Goal: Task Accomplishment & Management: Complete application form

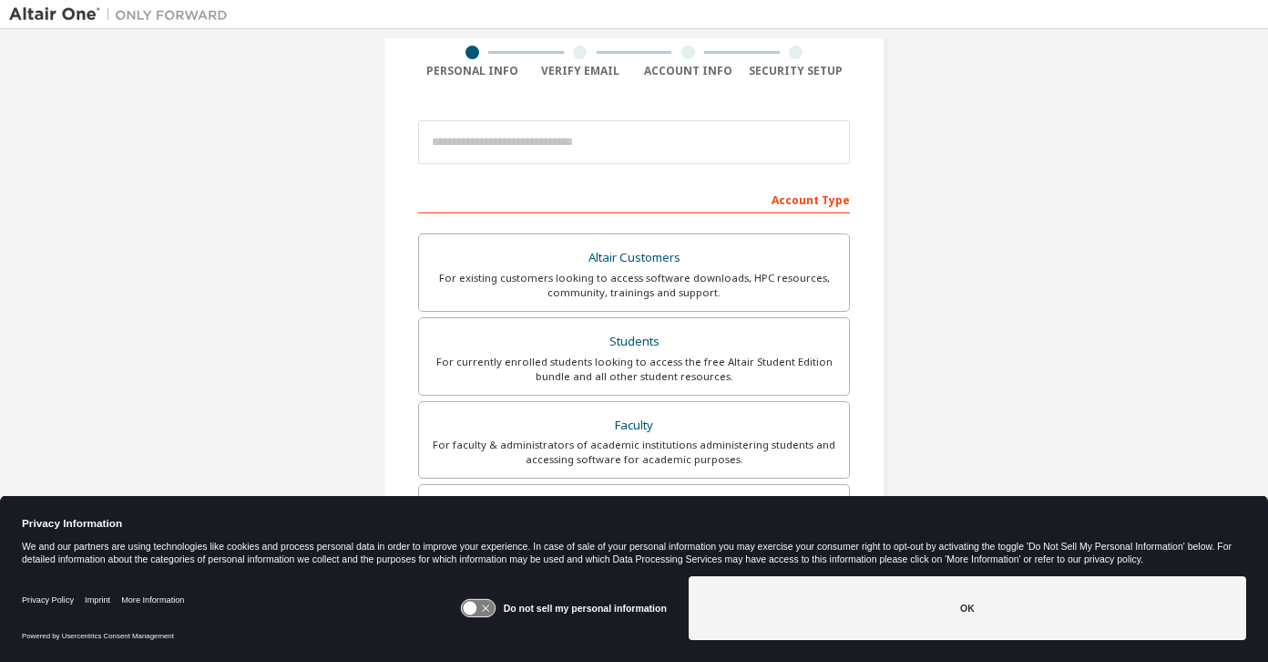
scroll to position [153, 0]
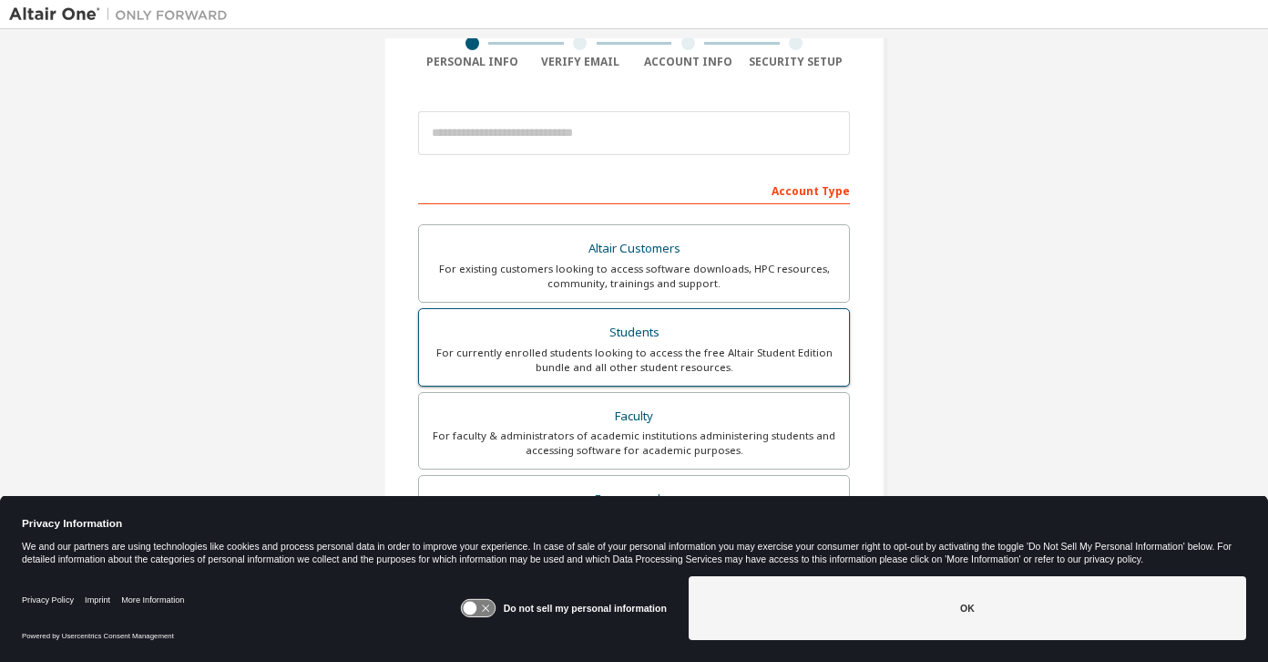
click at [570, 346] on div "For currently enrolled students looking to access the free Altair Student Editi…" at bounding box center [634, 359] width 408 height 29
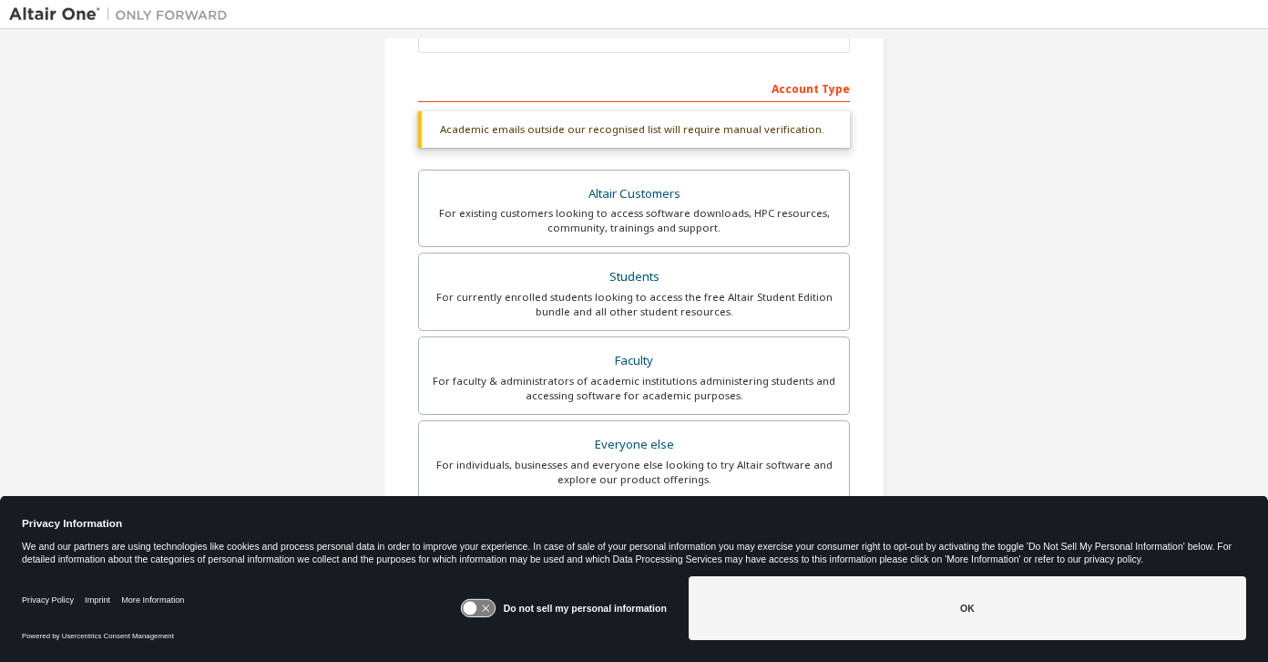
scroll to position [194, 0]
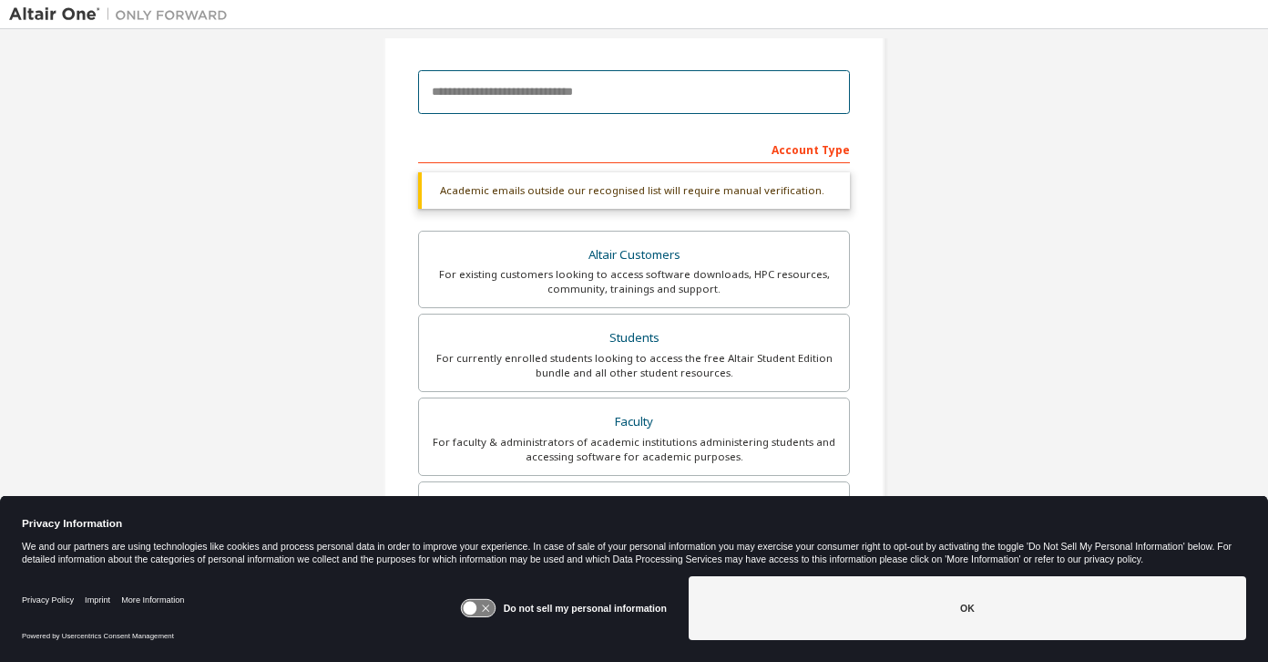
click at [541, 84] on input "email" at bounding box center [634, 92] width 432 height 44
type input "**********"
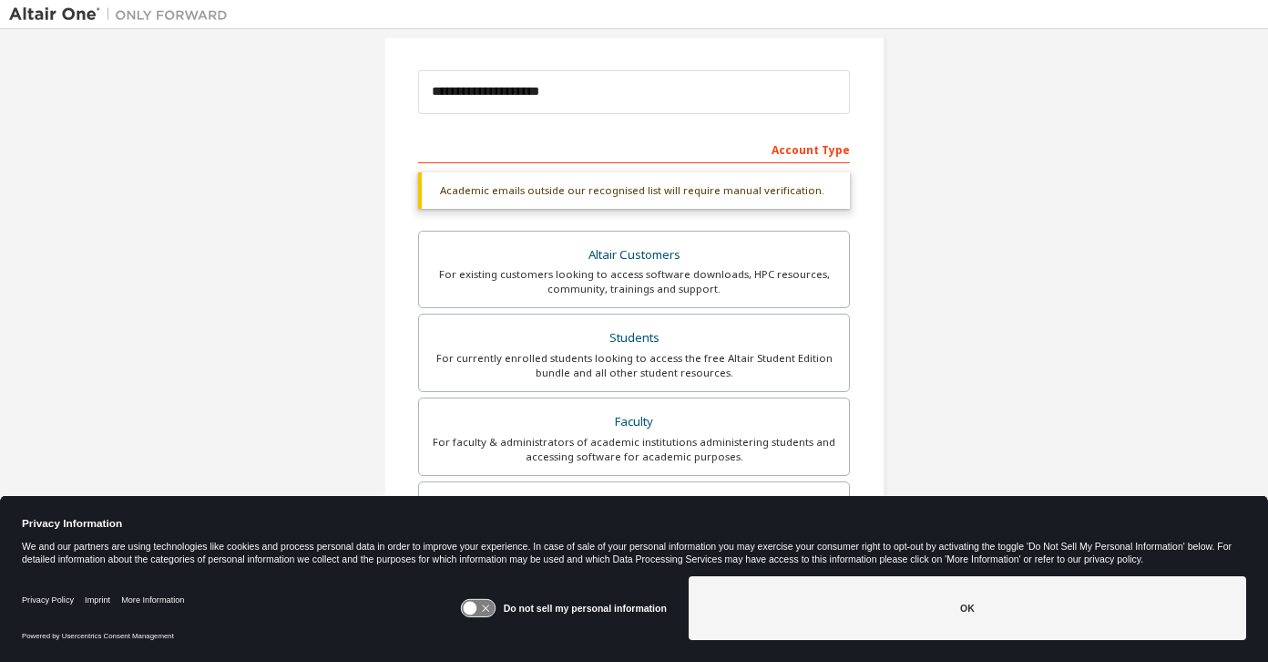
type input "***"
type input "********"
click at [668, 336] on div "Students" at bounding box center [634, 338] width 408 height 26
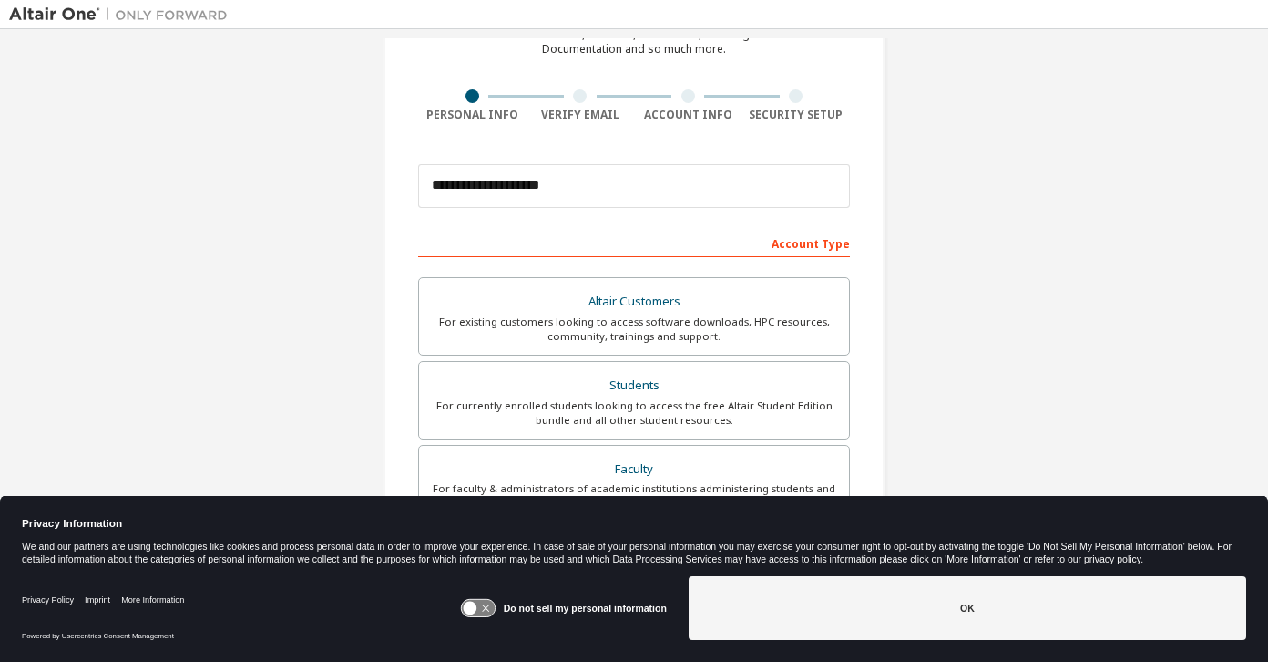
scroll to position [404, 0]
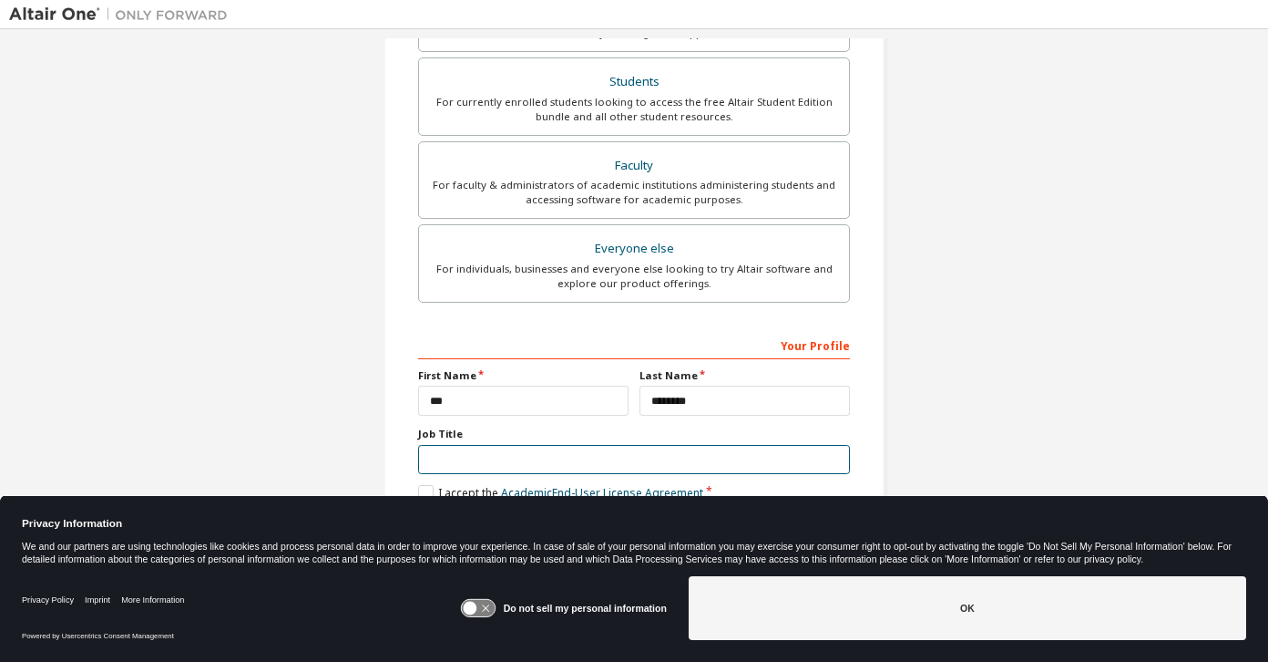
click at [673, 454] on input "text" at bounding box center [634, 460] width 432 height 30
type input "*******"
click at [488, 609] on icon at bounding box center [478, 608] width 34 height 17
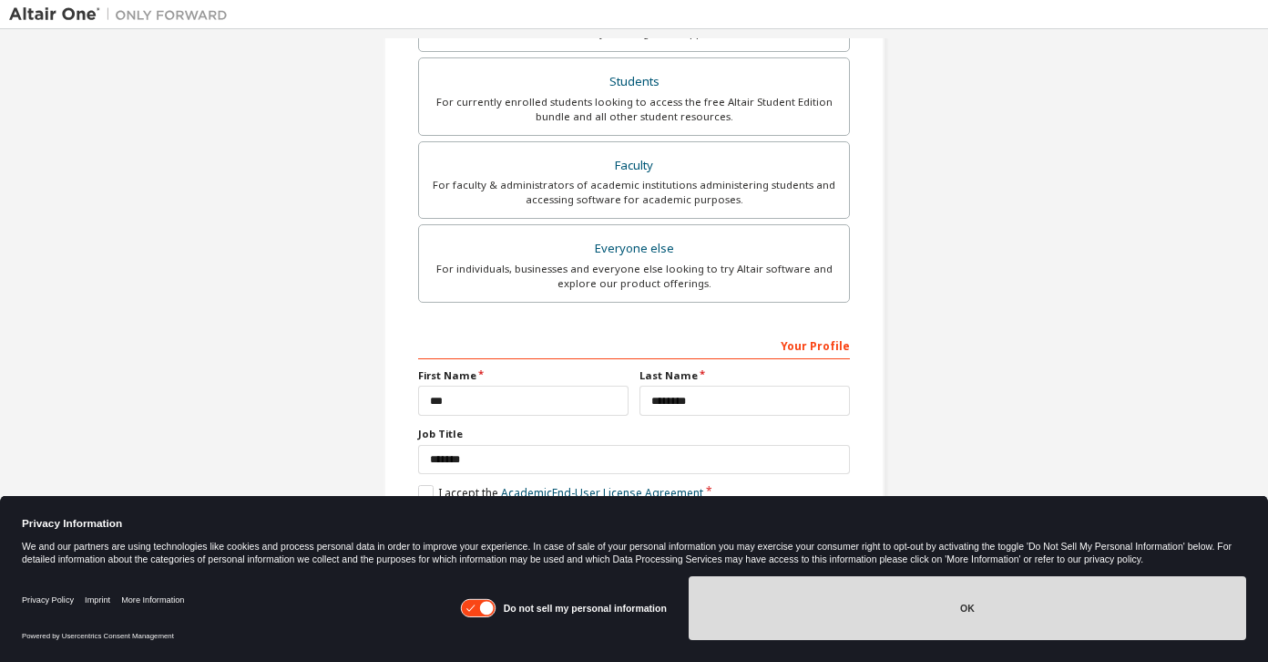
click at [1175, 612] on button "OK" at bounding box center [968, 608] width 558 height 64
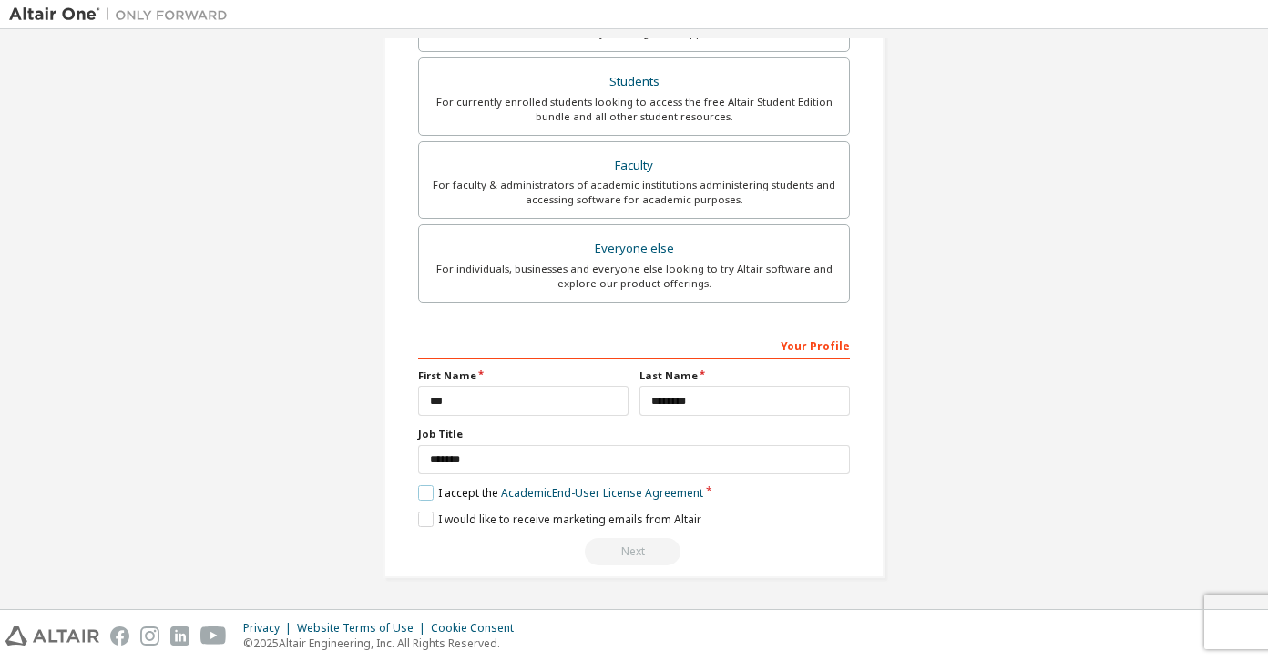
click at [457, 498] on label "I accept the Academic End-User License Agreement" at bounding box center [560, 492] width 285 height 15
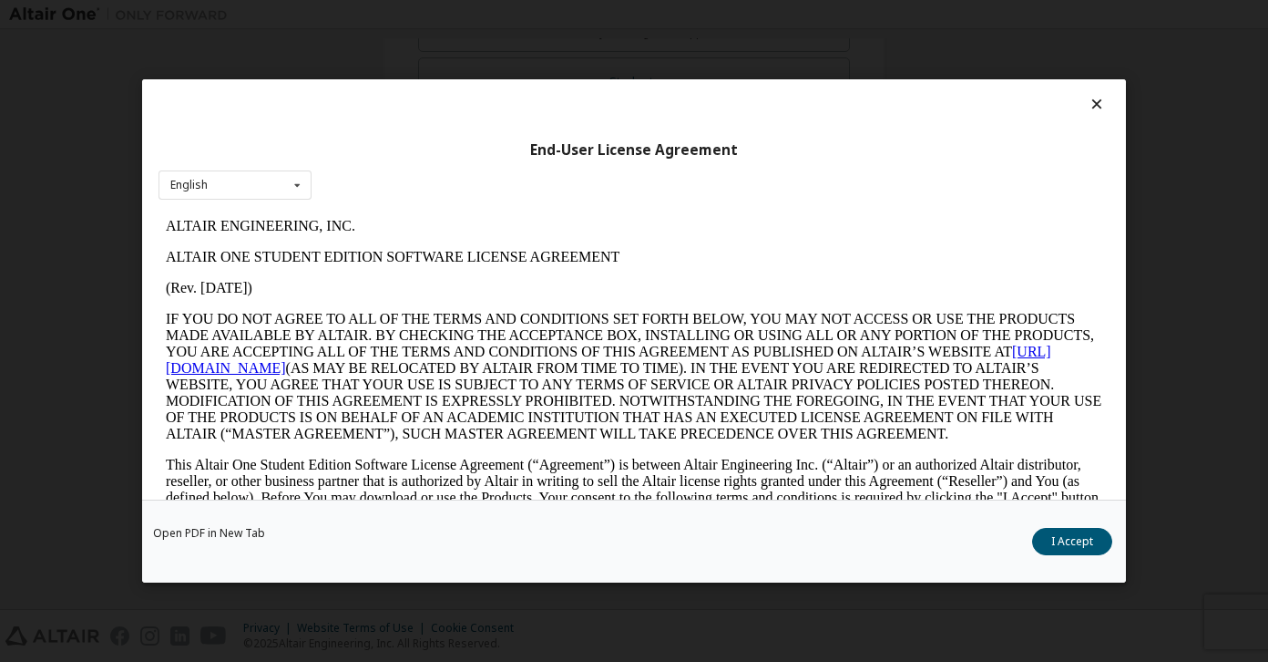
scroll to position [0, 0]
click at [1093, 98] on icon at bounding box center [1097, 104] width 19 height 16
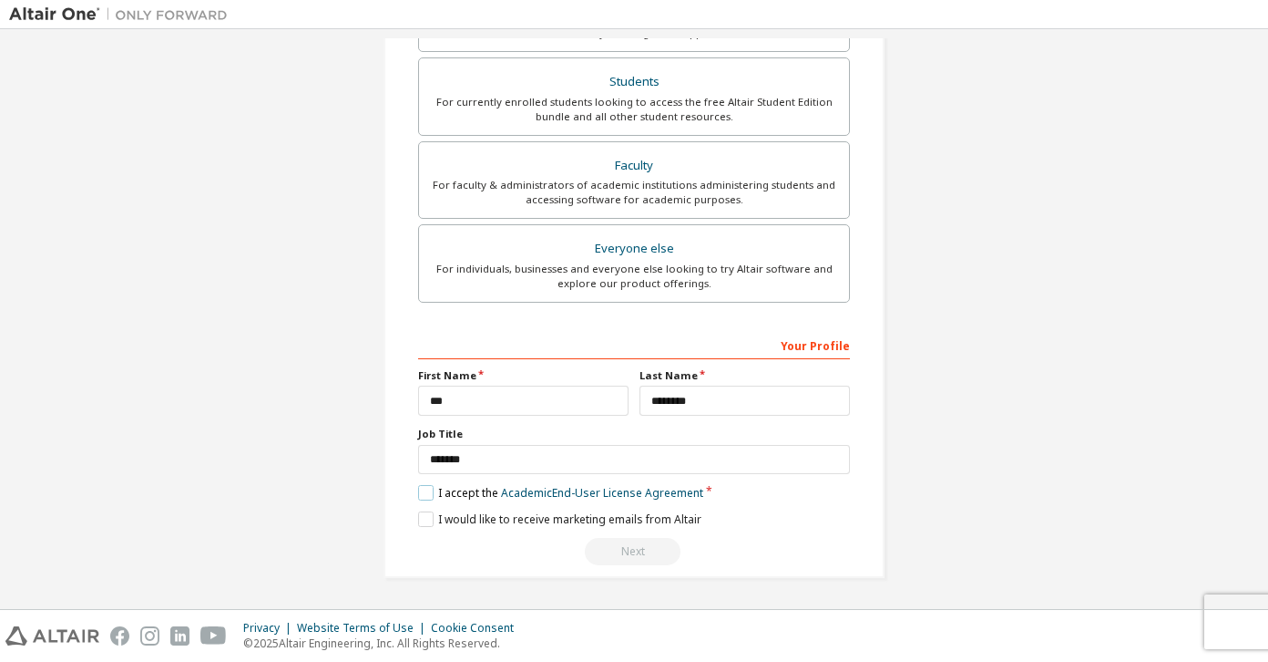
click at [421, 498] on label "I accept the Academic End-User License Agreement" at bounding box center [560, 492] width 285 height 15
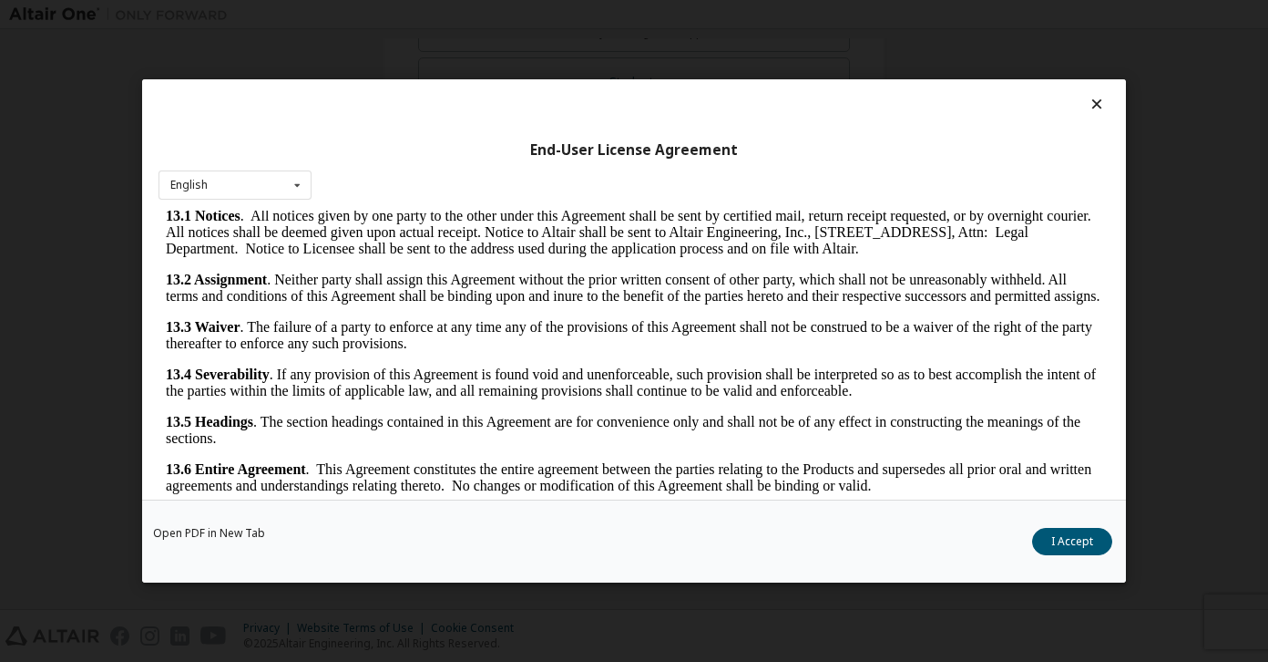
scroll to position [29, 0]
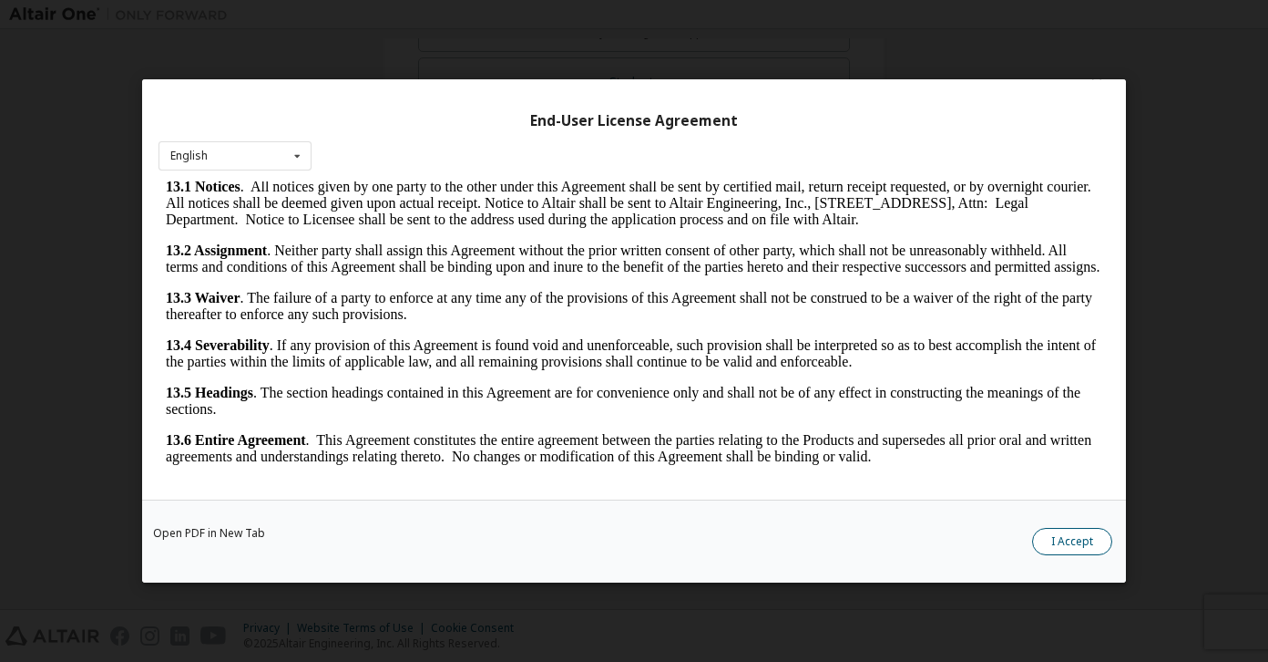
click at [1070, 537] on button "I Accept" at bounding box center [1072, 541] width 80 height 27
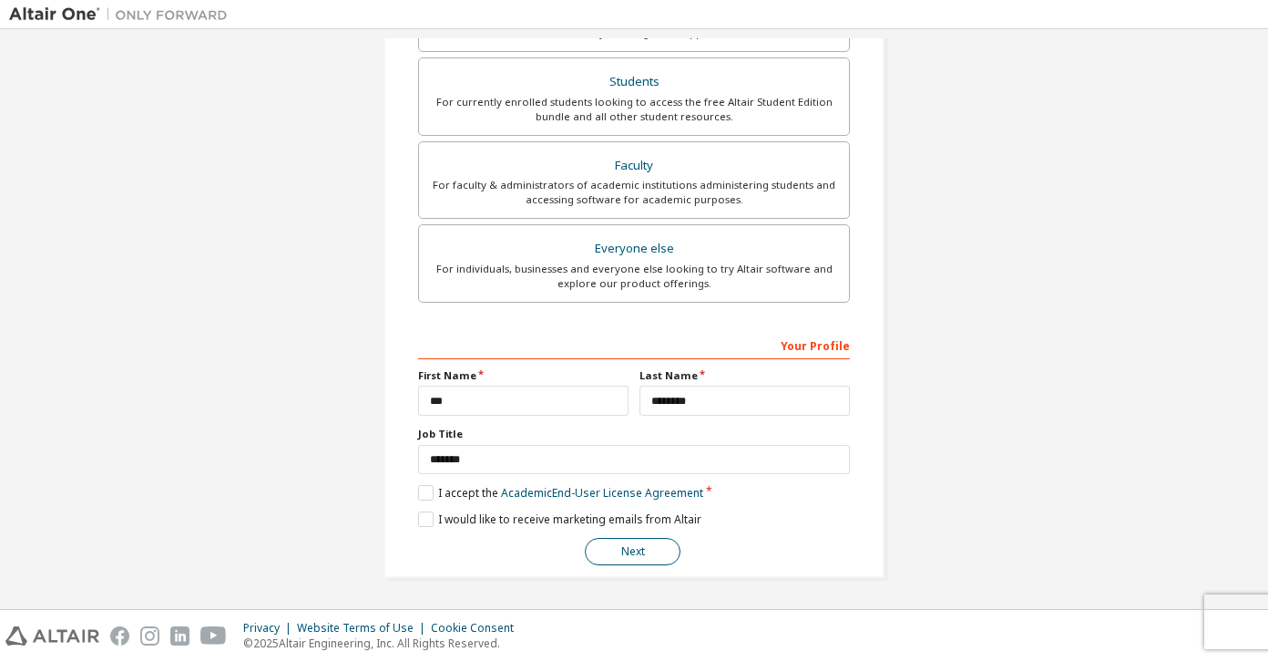
click at [617, 559] on button "Next" at bounding box center [633, 551] width 96 height 27
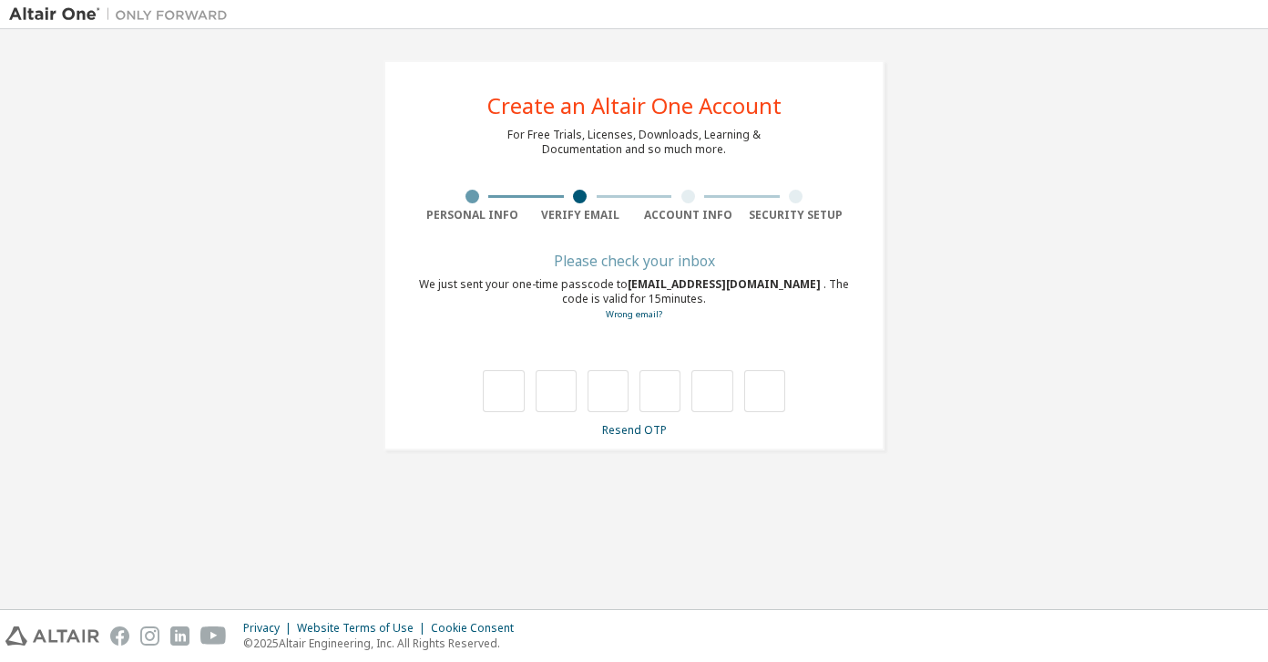
scroll to position [0, 0]
type input "*"
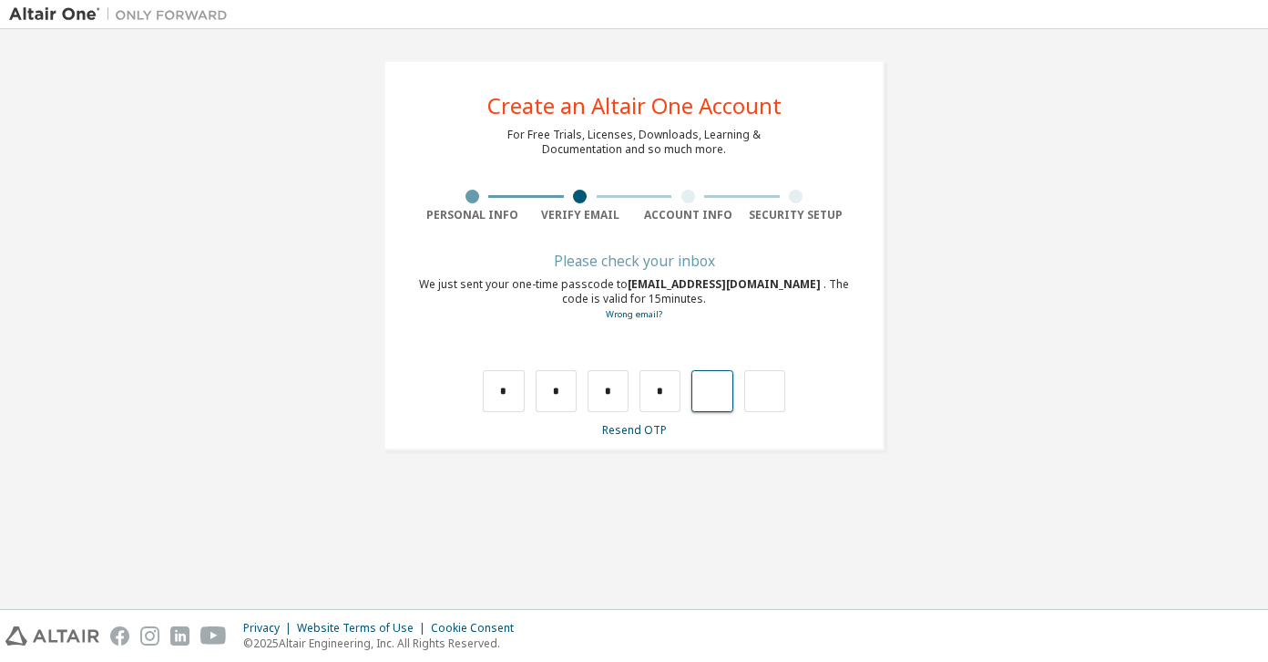
type input "*"
